Goal: Task Accomplishment & Management: Manage account settings

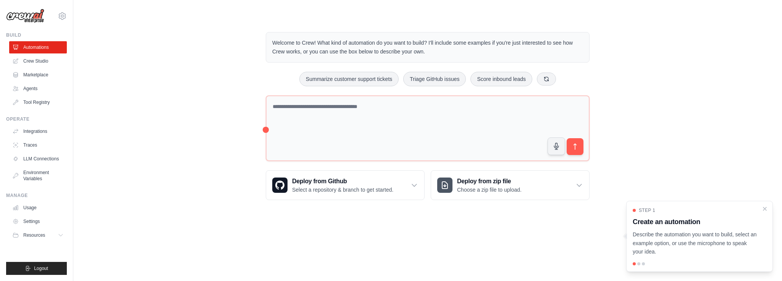
click at [768, 207] on div "Step 1 Create an automation Describe the automation you want to build, select a…" at bounding box center [699, 236] width 147 height 71
click at [45, 222] on link "Settings" at bounding box center [39, 221] width 58 height 12
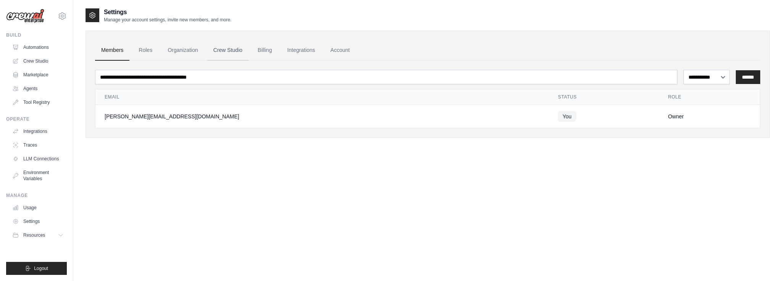
click at [247, 44] on link "Crew Studio" at bounding box center [227, 50] width 41 height 21
click at [265, 48] on link "Billing" at bounding box center [265, 50] width 26 height 21
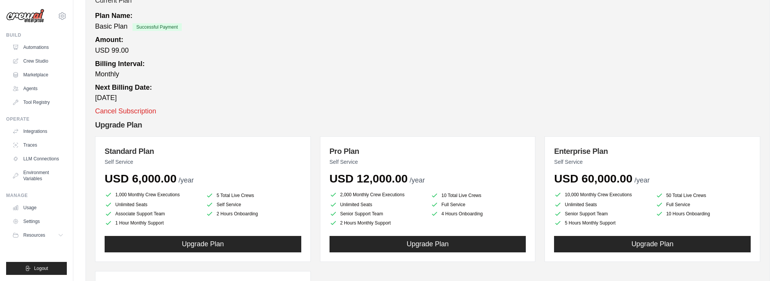
scroll to position [85, 0]
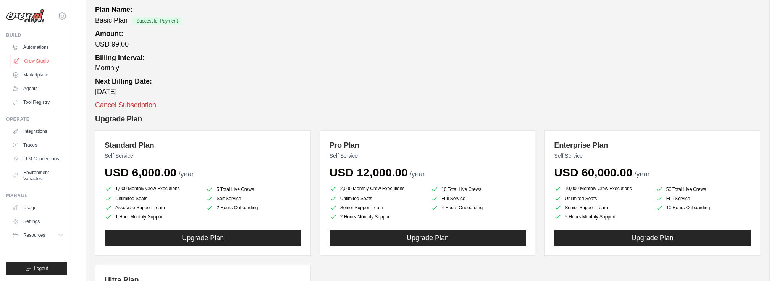
click at [37, 58] on link "Crew Studio" at bounding box center [39, 61] width 58 height 12
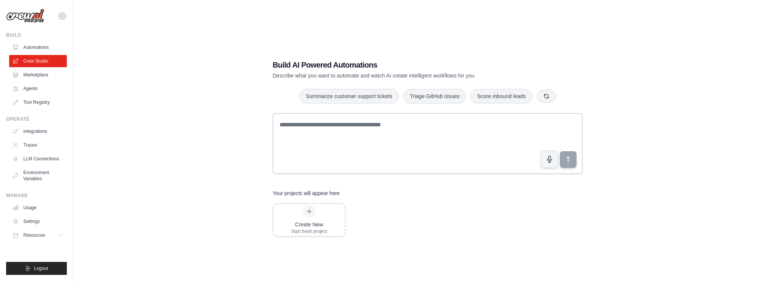
click at [38, 76] on link "Marketplace" at bounding box center [38, 75] width 58 height 12
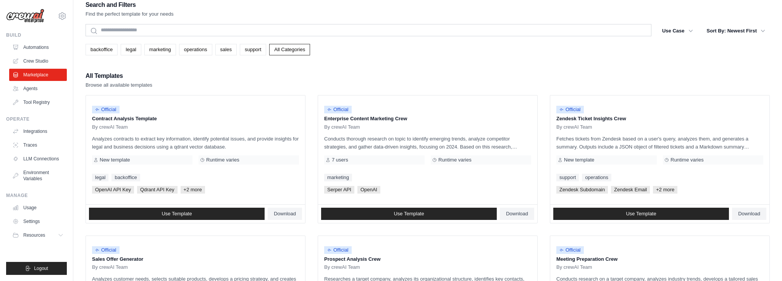
scroll to position [9, 0]
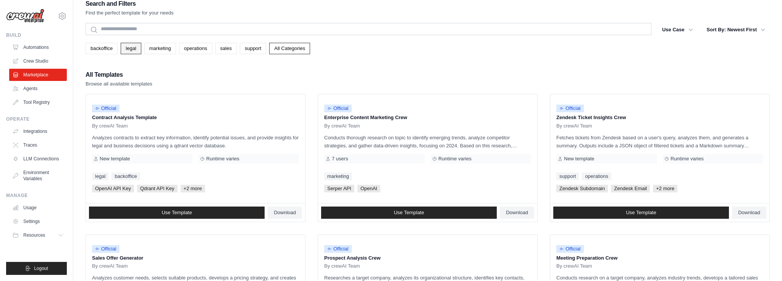
click at [137, 49] on link "legal" at bounding box center [131, 48] width 20 height 11
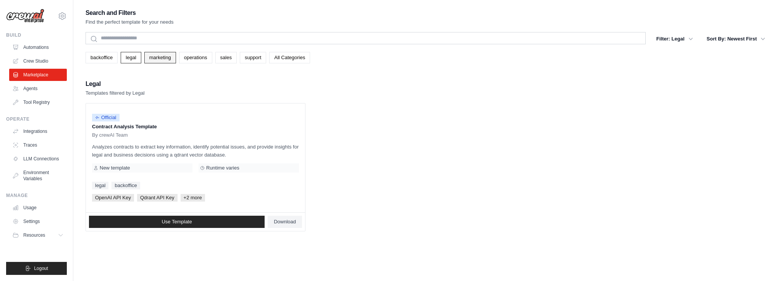
click at [171, 61] on link "marketing" at bounding box center [160, 57] width 32 height 11
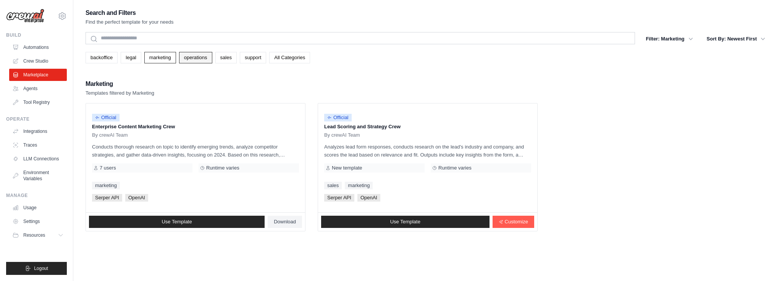
click at [206, 60] on link "operations" at bounding box center [195, 57] width 33 height 11
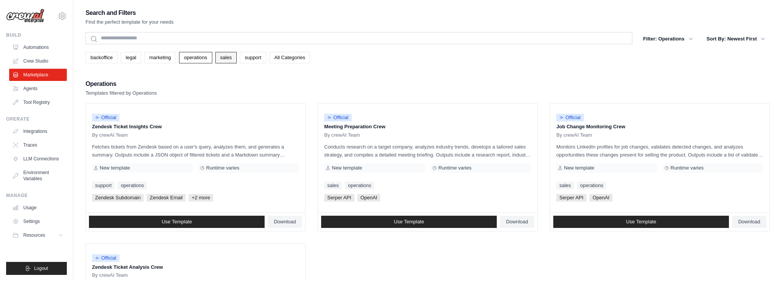
click at [233, 60] on link "sales" at bounding box center [225, 57] width 21 height 11
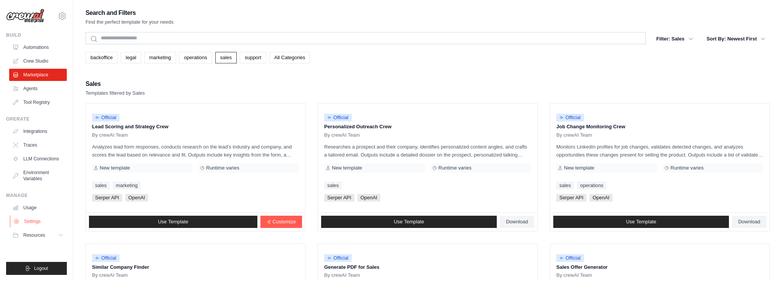
click at [40, 221] on link "Settings" at bounding box center [39, 221] width 58 height 12
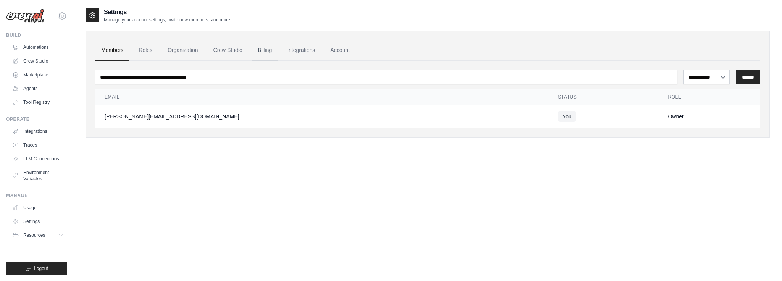
click at [269, 52] on link "Billing" at bounding box center [265, 50] width 26 height 21
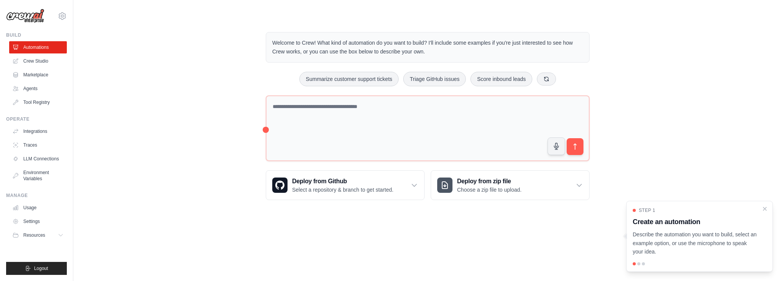
click at [37, 15] on img at bounding box center [25, 16] width 38 height 15
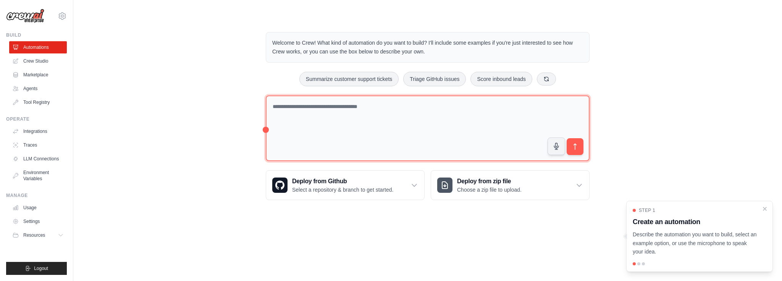
click at [323, 109] on textarea at bounding box center [428, 128] width 324 height 66
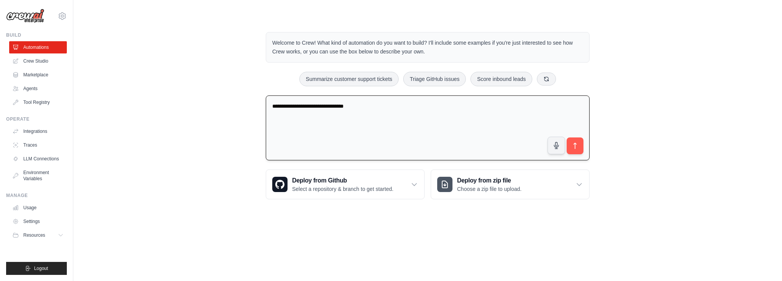
type textarea "**********"
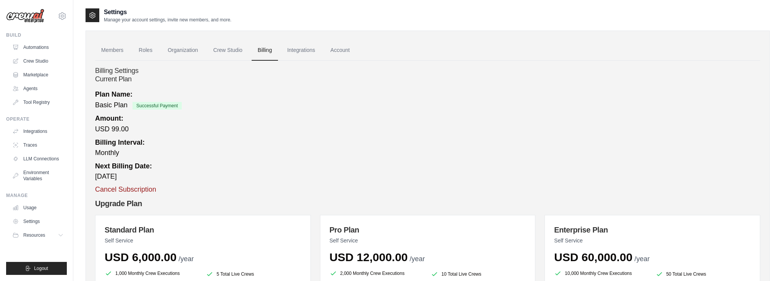
click at [136, 190] on button "Cancel Subscription" at bounding box center [125, 189] width 61 height 10
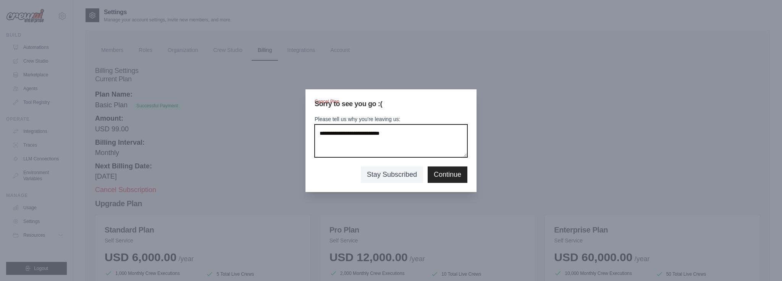
click at [414, 152] on textarea "Please tell us why you're leaving us:" at bounding box center [391, 141] width 153 height 33
type textarea "**********"
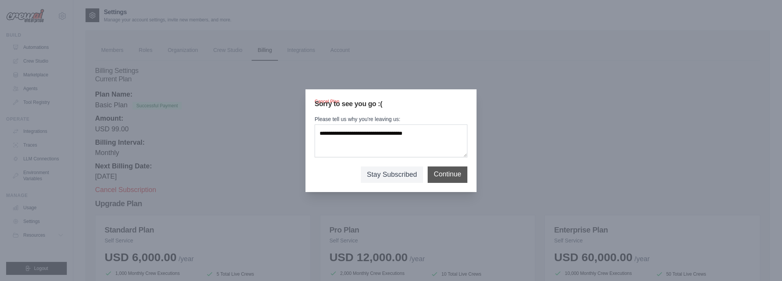
click at [446, 176] on button "Continue" at bounding box center [447, 174] width 27 height 10
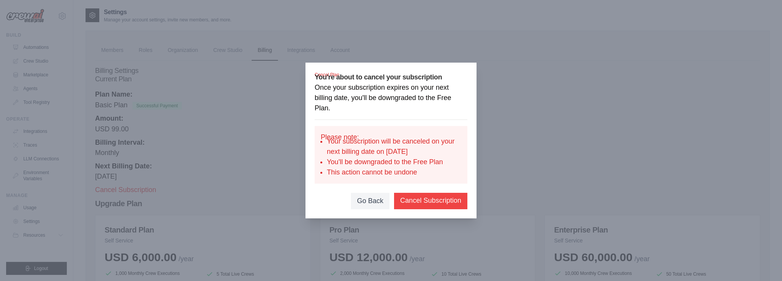
click at [427, 198] on button "Cancel Subscription" at bounding box center [430, 201] width 61 height 10
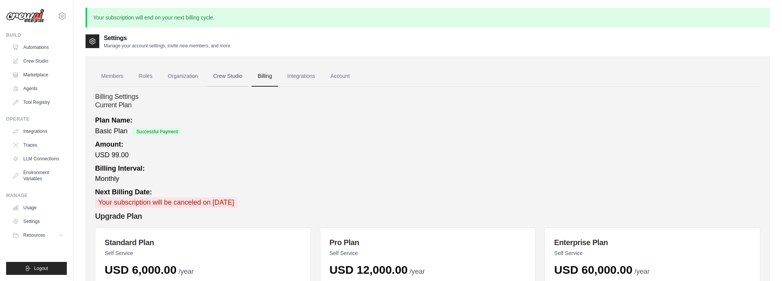
click at [223, 74] on link "Crew Studio" at bounding box center [227, 76] width 41 height 21
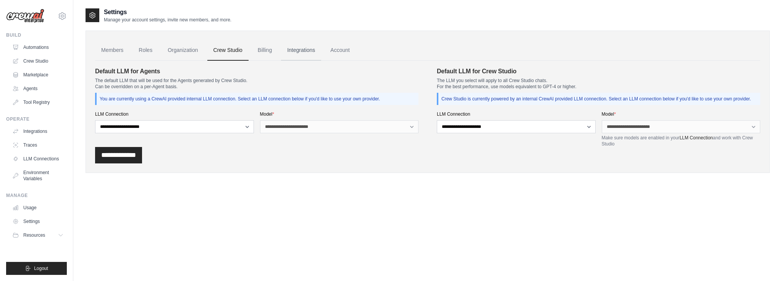
click at [302, 53] on link "Integrations" at bounding box center [301, 50] width 40 height 21
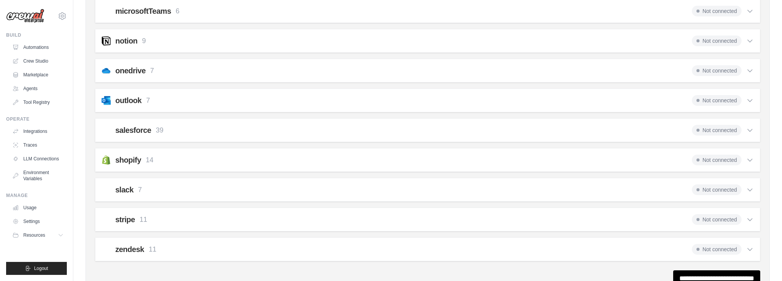
scroll to position [461, 0]
click at [173, 158] on div "shopify 14 Not connected" at bounding box center [428, 159] width 652 height 11
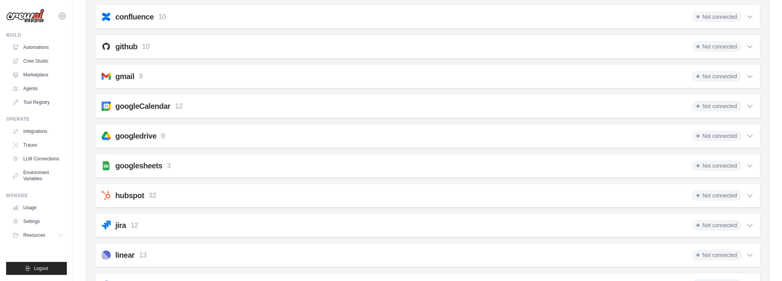
scroll to position [189, 0]
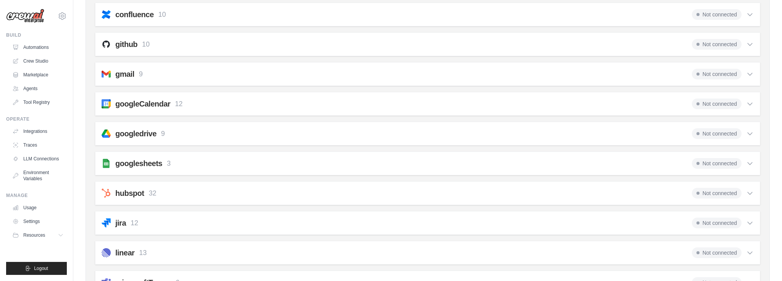
drag, startPoint x: 181, startPoint y: 191, endPoint x: 175, endPoint y: 188, distance: 7.0
click at [181, 191] on div "hubspot 32 Not connected" at bounding box center [428, 193] width 652 height 11
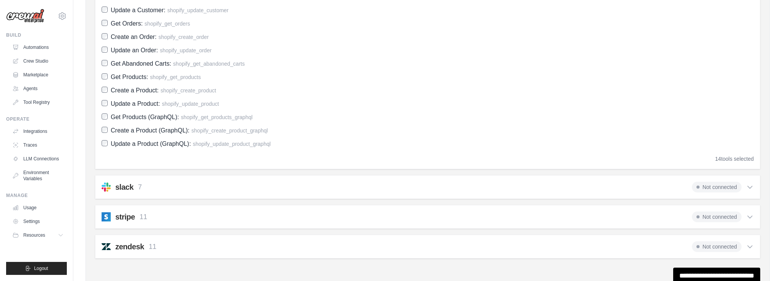
scroll to position [1197, 0]
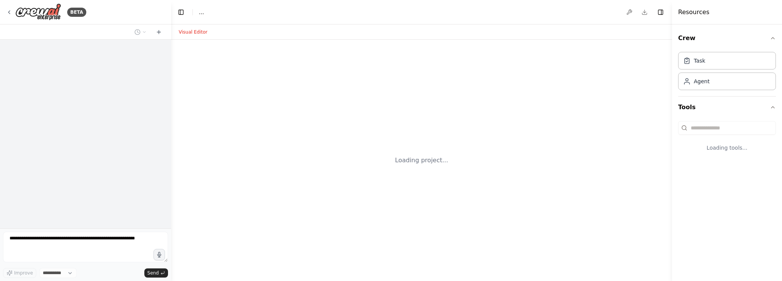
select select "****"
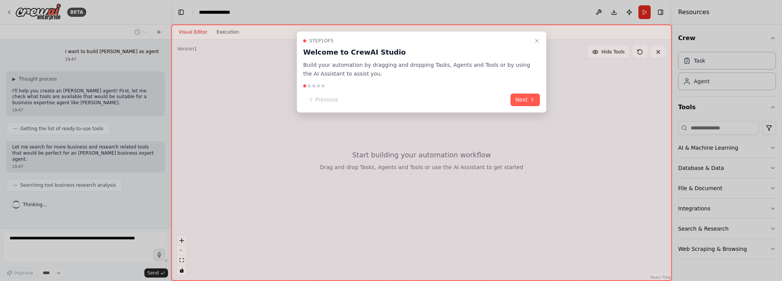
scroll to position [2, 0]
click at [523, 104] on button "Next" at bounding box center [525, 100] width 29 height 13
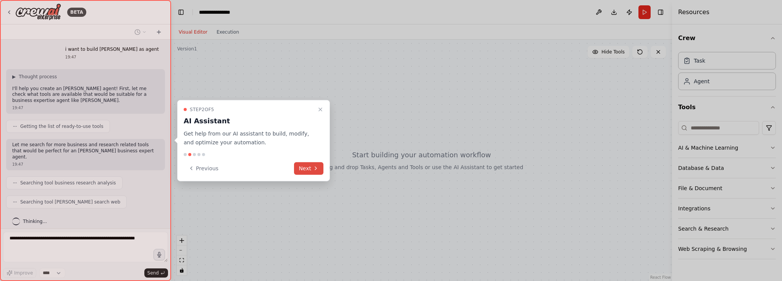
click at [313, 167] on icon at bounding box center [316, 168] width 6 height 6
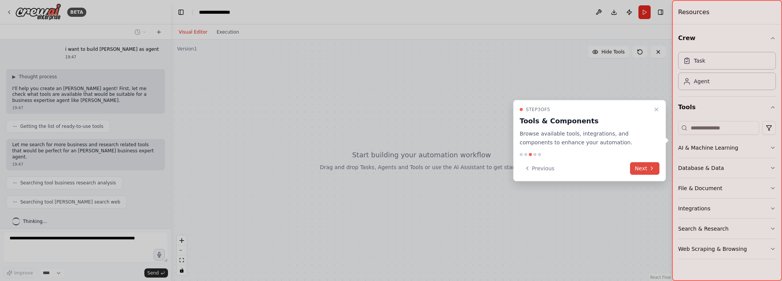
click at [644, 166] on button "Next" at bounding box center [644, 168] width 29 height 13
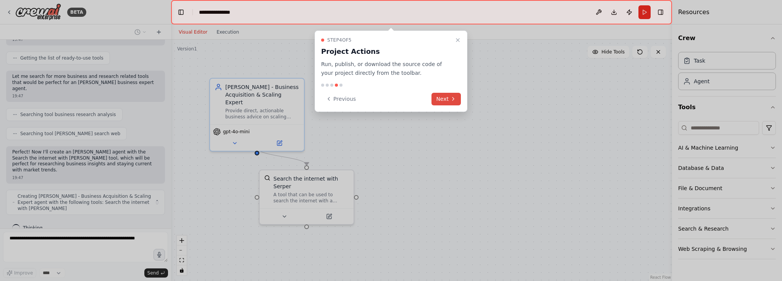
click at [452, 100] on icon at bounding box center [453, 99] width 6 height 6
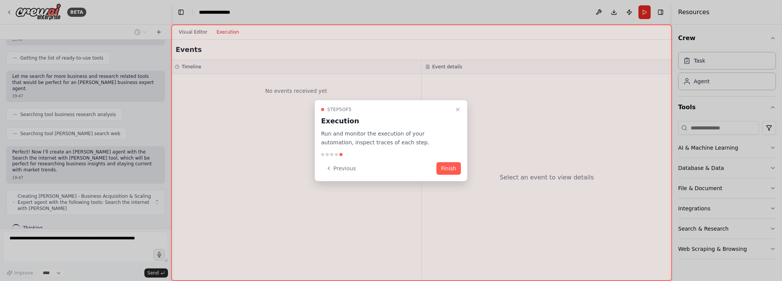
scroll to position [65, 0]
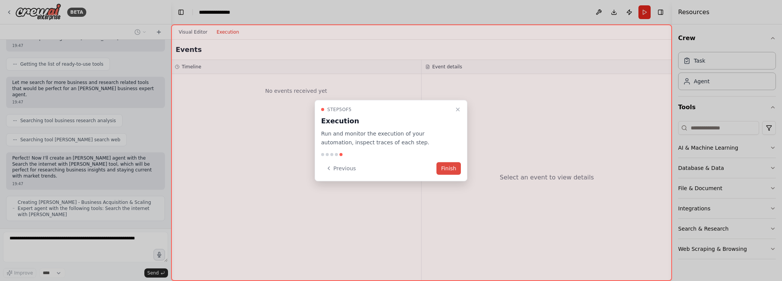
click at [448, 169] on button "Finish" at bounding box center [449, 168] width 24 height 13
